Goal: Transaction & Acquisition: Purchase product/service

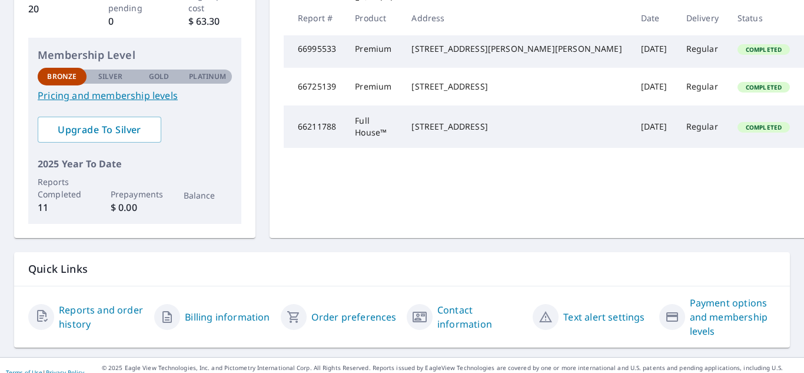
scroll to position [249, 0]
click at [87, 311] on link "Reports and order history" at bounding box center [102, 316] width 86 height 28
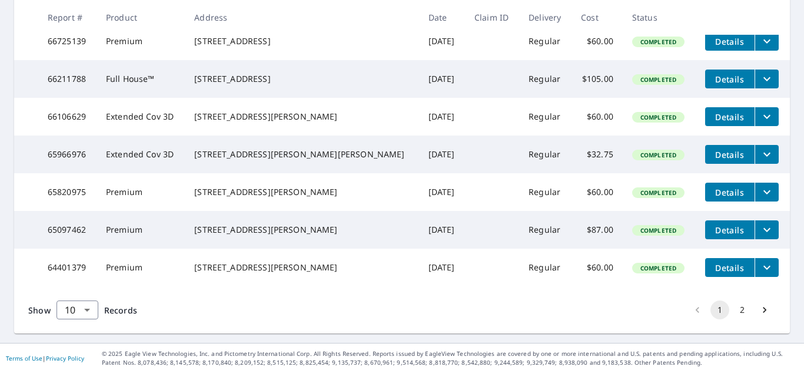
scroll to position [383, 0]
click at [733, 319] on button "2" at bounding box center [742, 309] width 19 height 19
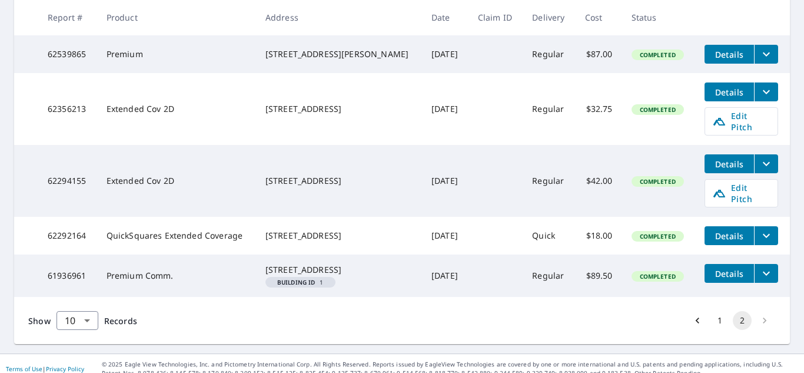
scroll to position [326, 0]
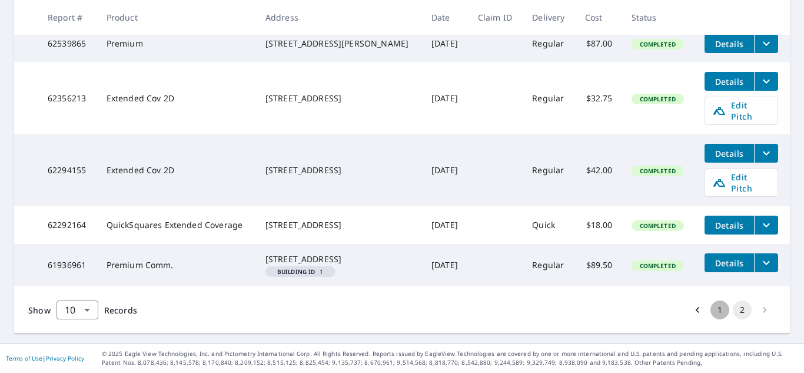
click at [714, 311] on button "1" at bounding box center [720, 309] width 19 height 19
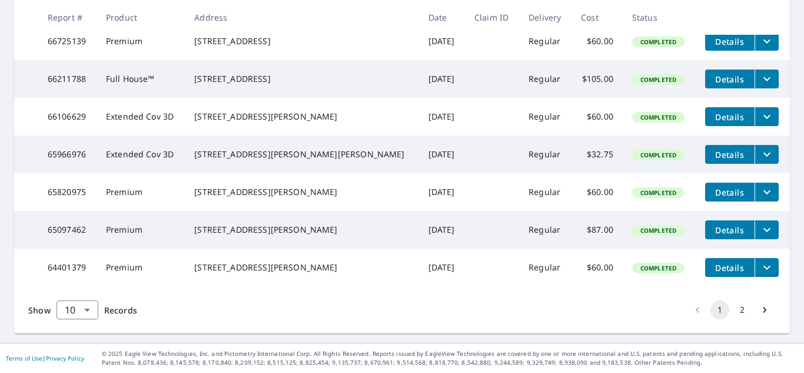
scroll to position [399, 0]
click at [737, 312] on button "2" at bounding box center [742, 309] width 19 height 19
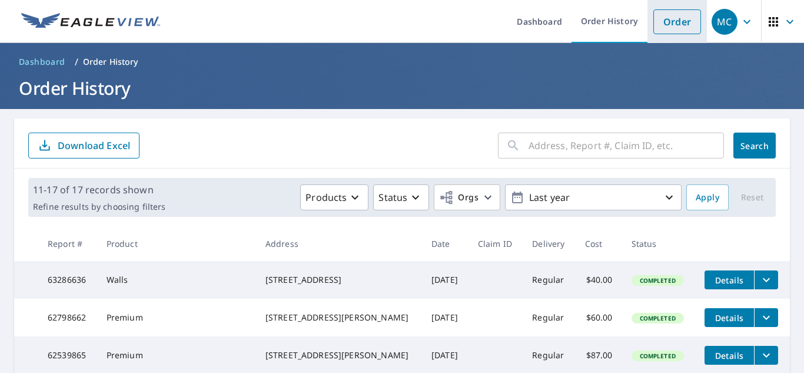
click at [666, 28] on link "Order" at bounding box center [677, 21] width 48 height 25
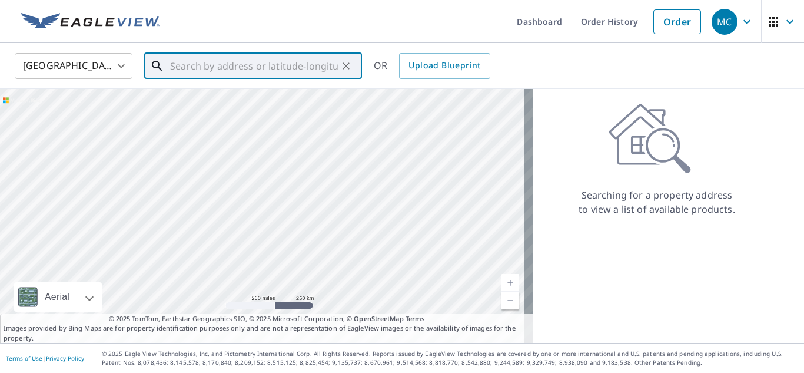
click at [227, 71] on input "text" at bounding box center [254, 65] width 168 height 33
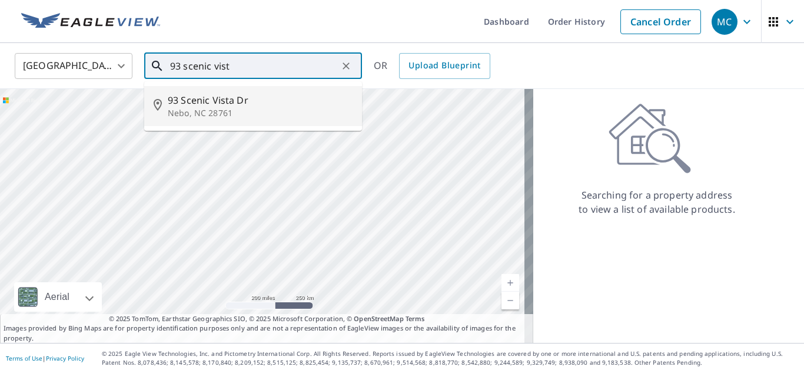
click at [219, 95] on span "93 Scenic Vista Dr" at bounding box center [260, 100] width 185 height 14
type input "[STREET_ADDRESS][PERSON_NAME]"
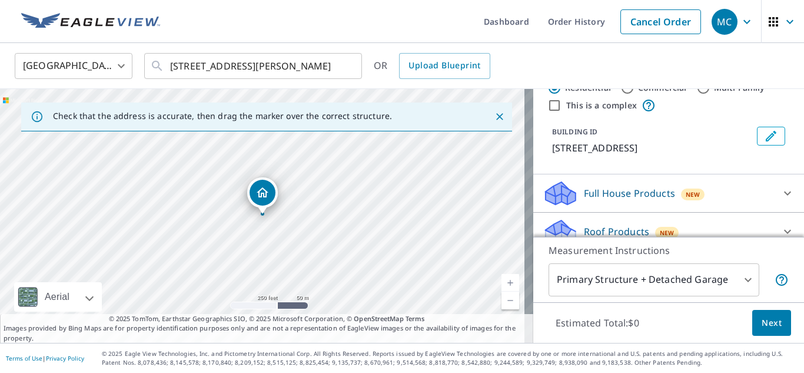
scroll to position [52, 0]
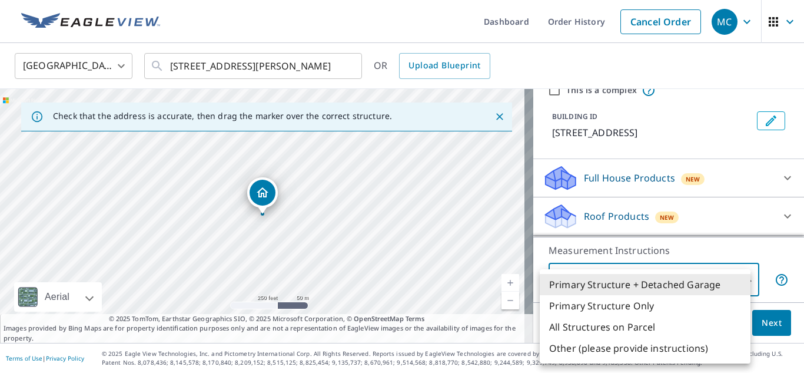
click at [739, 279] on body "MC MC Dashboard Order History Cancel Order MC [GEOGRAPHIC_DATA] [GEOGRAPHIC_DAT…" at bounding box center [402, 186] width 804 height 373
click at [625, 301] on li "Primary Structure Only" at bounding box center [645, 305] width 211 height 21
type input "2"
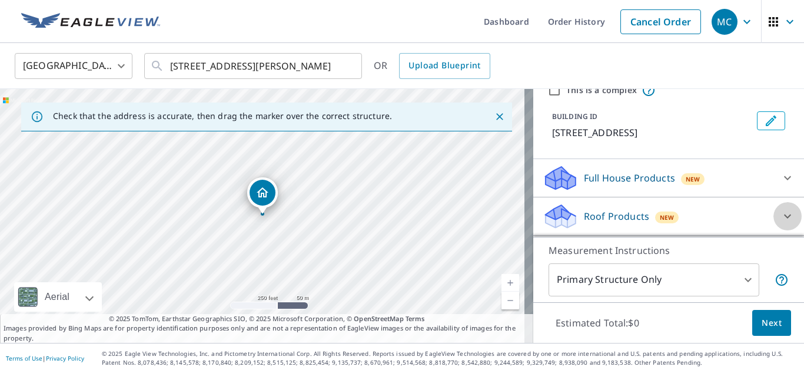
click at [784, 215] on icon at bounding box center [787, 216] width 7 height 4
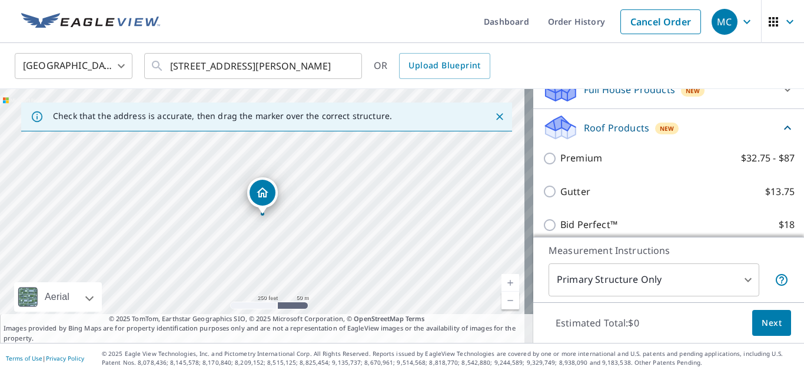
scroll to position [141, 0]
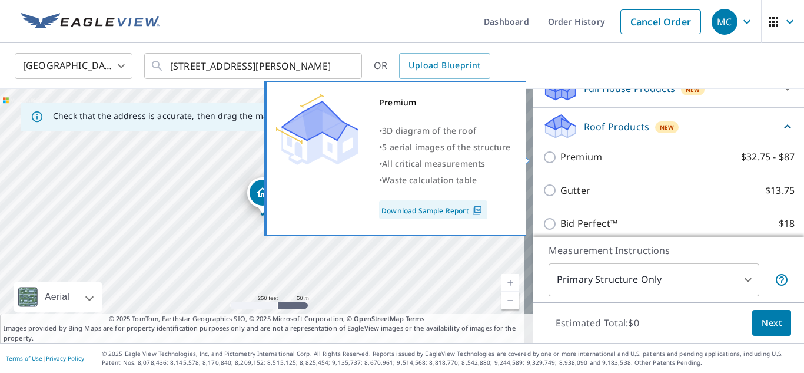
click at [543, 158] on input "Premium $32.75 - $87" at bounding box center [552, 157] width 18 height 14
checkbox input "true"
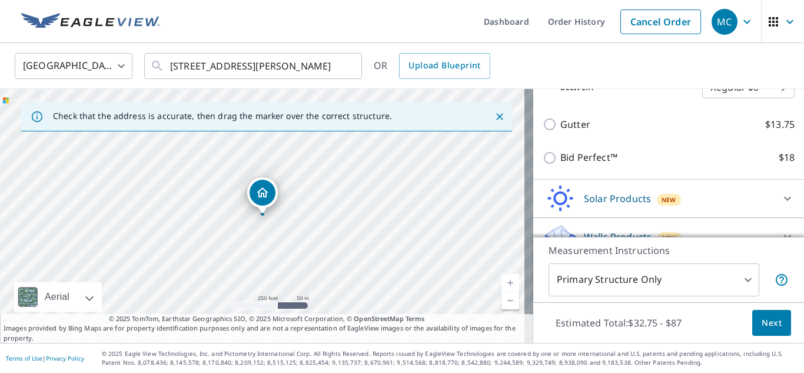
scroll to position [271, 0]
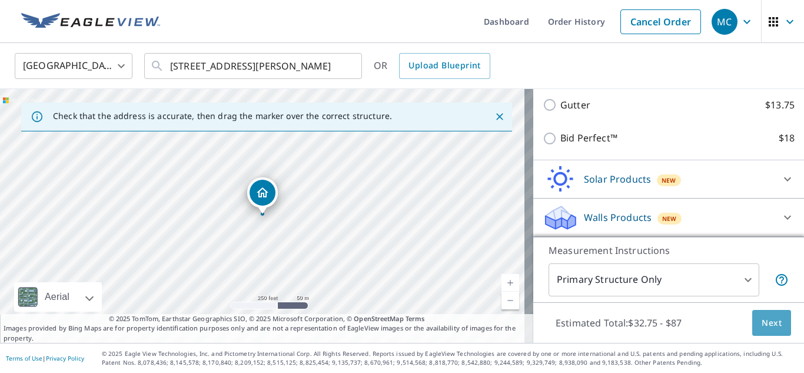
click at [762, 323] on span "Next" at bounding box center [772, 323] width 20 height 15
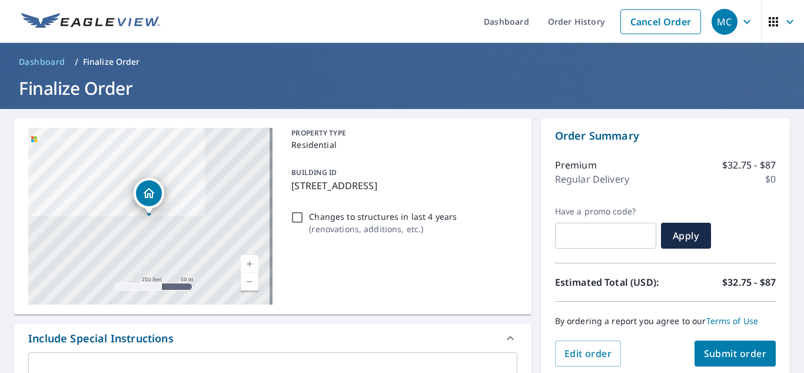
click at [735, 355] on span "Submit order" at bounding box center [735, 353] width 63 height 13
